Goal: Information Seeking & Learning: Find specific fact

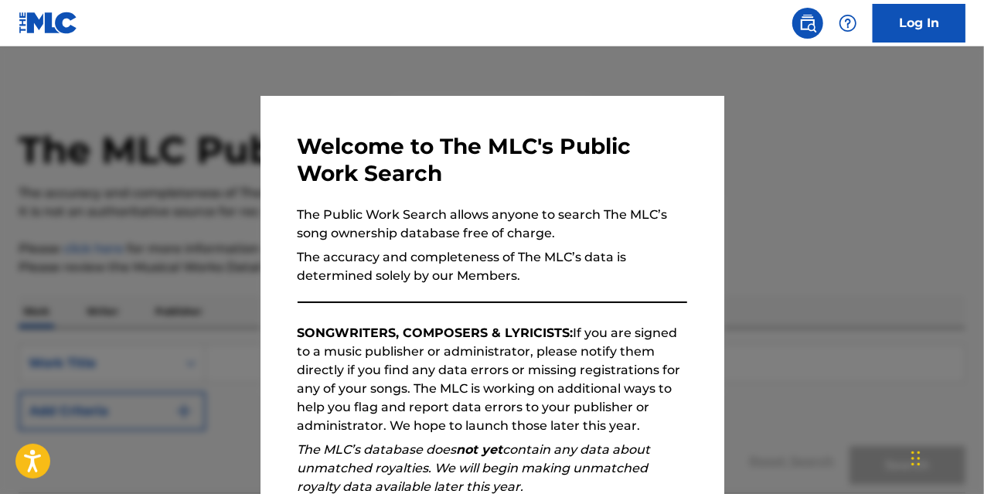
scroll to position [128, 0]
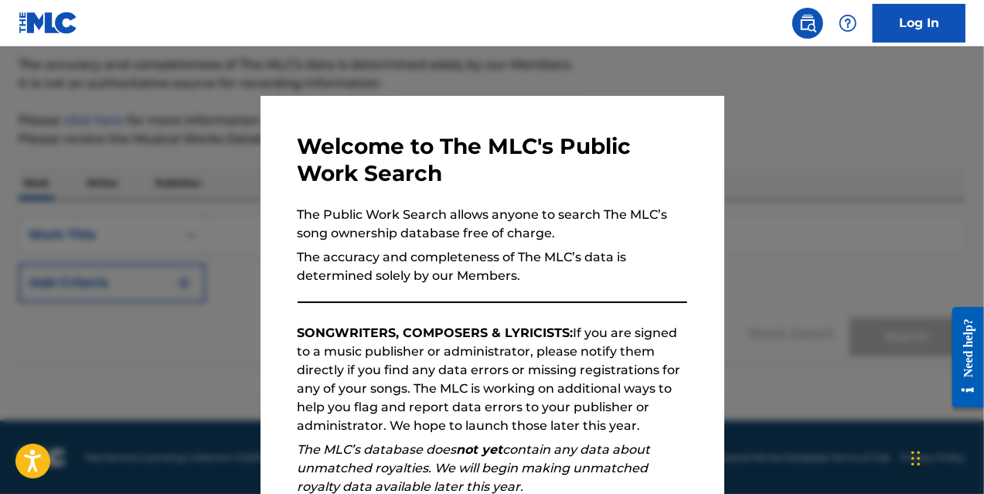
click at [807, 378] on div at bounding box center [492, 293] width 984 height 494
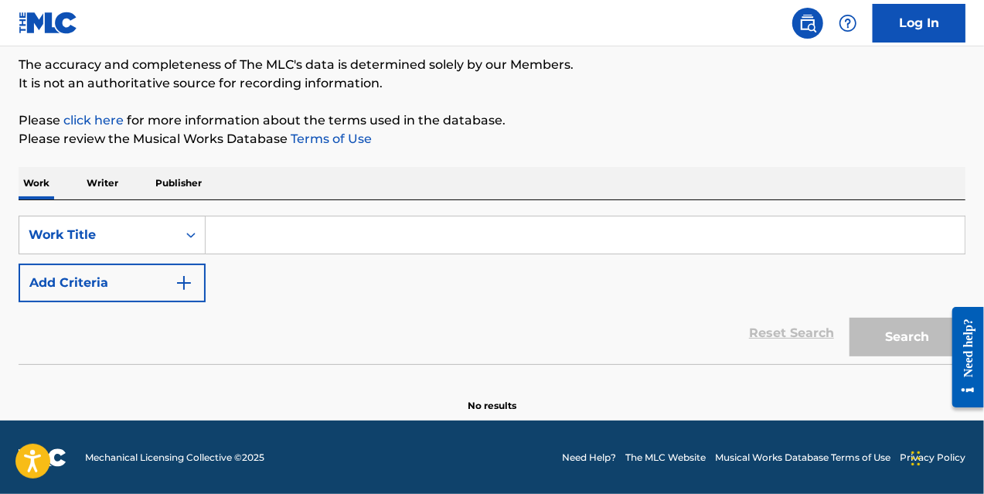
click at [303, 240] on input "Search Form" at bounding box center [585, 235] width 759 height 37
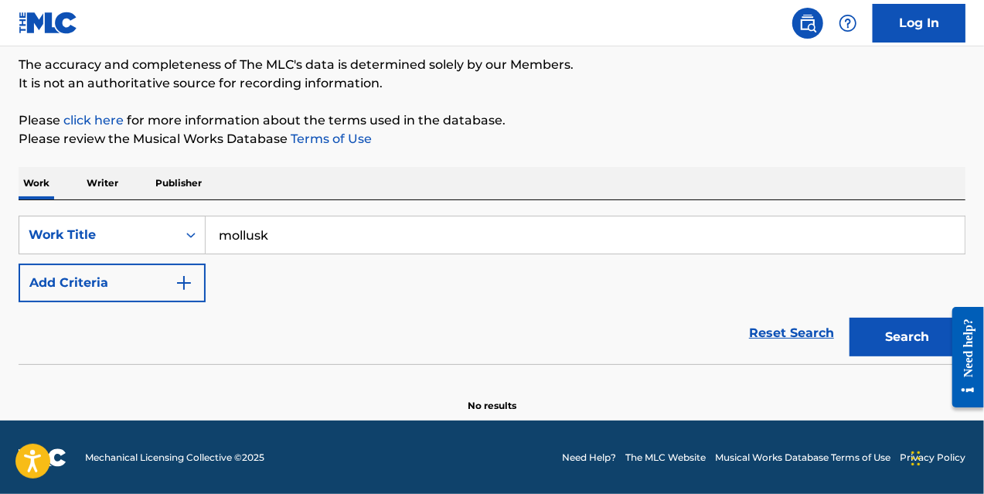
type input "mollusk"
click at [850, 318] on button "Search" at bounding box center [908, 337] width 116 height 39
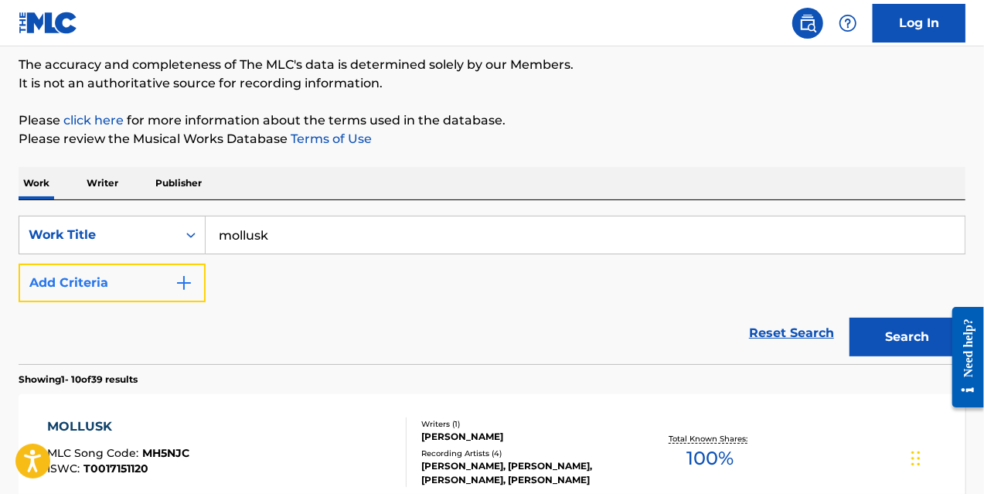
click at [185, 284] on img "Search Form" at bounding box center [184, 283] width 19 height 19
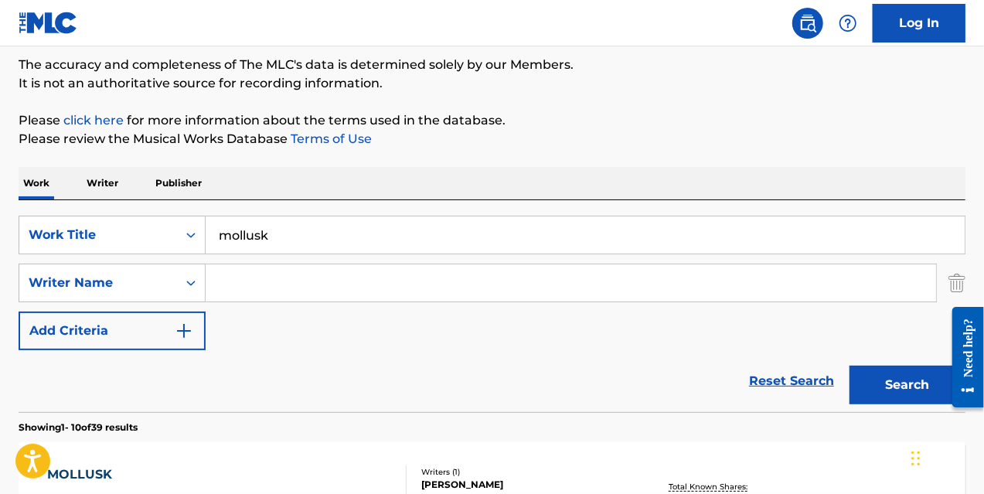
click at [257, 288] on input "Search Form" at bounding box center [571, 282] width 731 height 37
type input "w"
click at [194, 281] on icon "Search Form" at bounding box center [190, 282] width 15 height 15
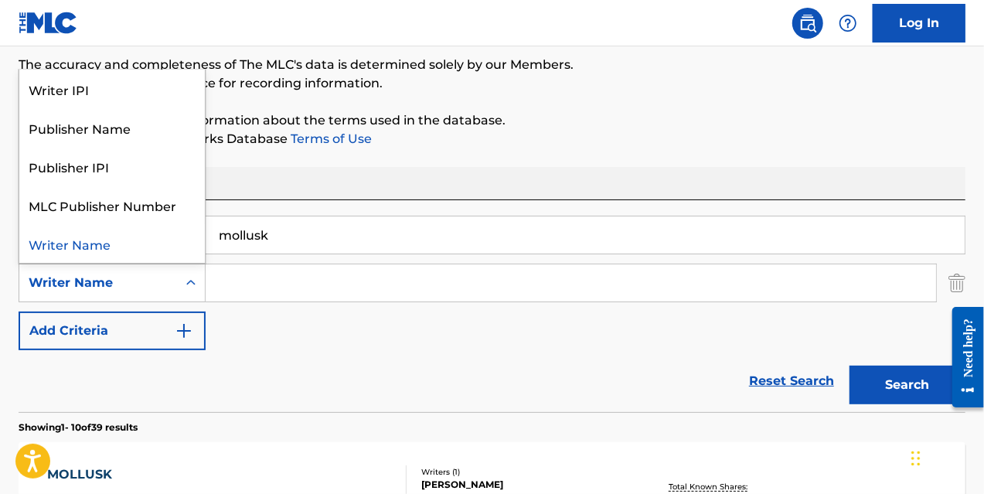
click at [259, 281] on input "Search Form" at bounding box center [571, 282] width 731 height 37
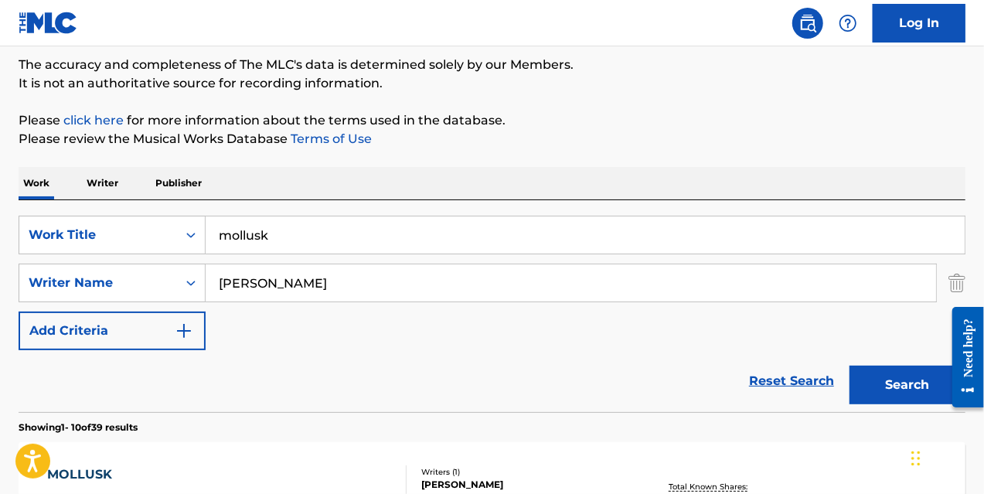
type input "[PERSON_NAME]"
click at [850, 366] on button "Search" at bounding box center [908, 385] width 116 height 39
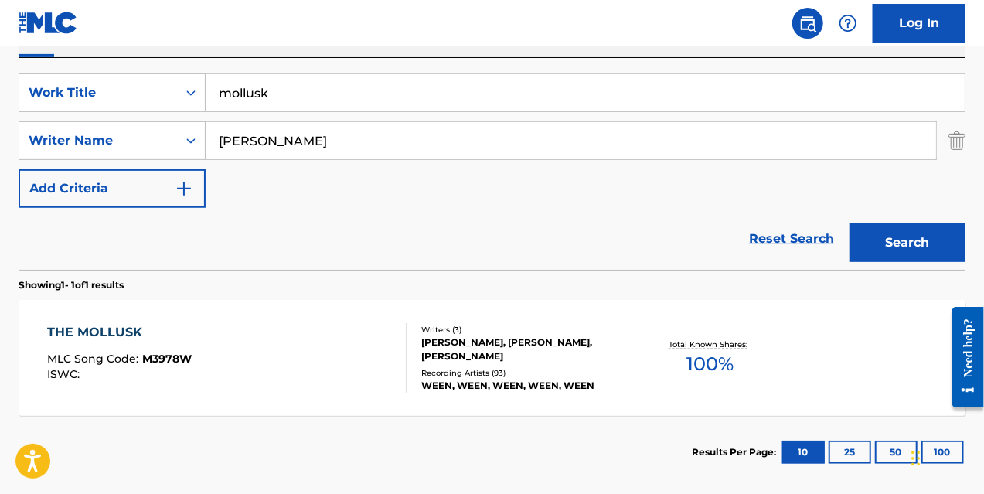
scroll to position [346, 0]
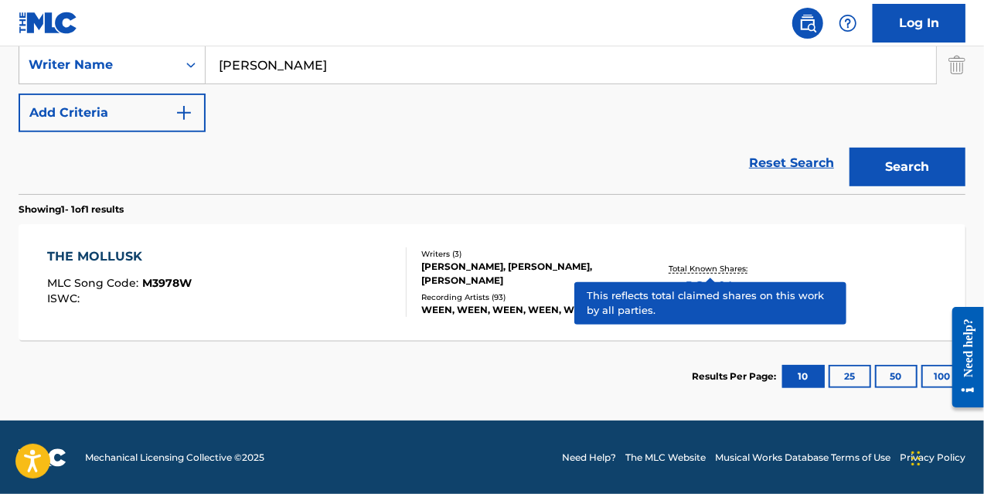
click at [712, 271] on p "Total Known Shares:" at bounding box center [711, 269] width 83 height 12
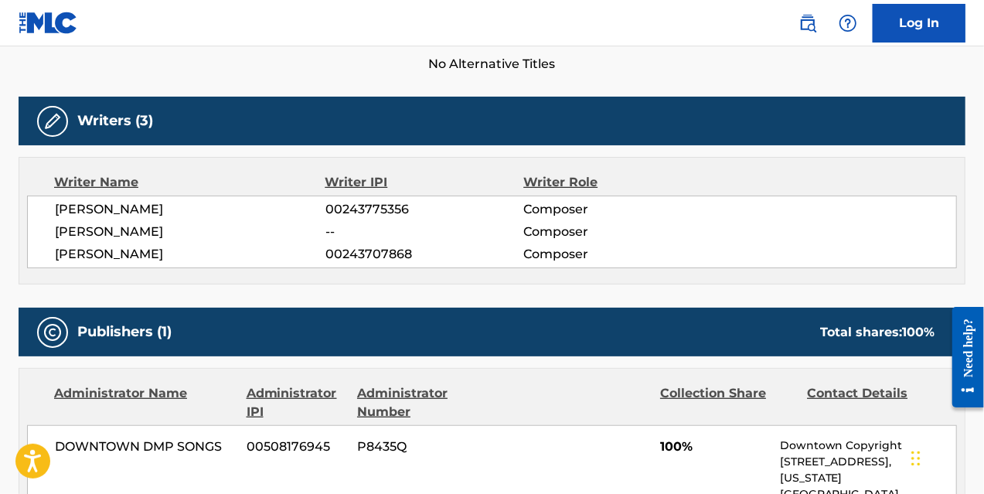
scroll to position [442, 0]
